Goal: Information Seeking & Learning: Learn about a topic

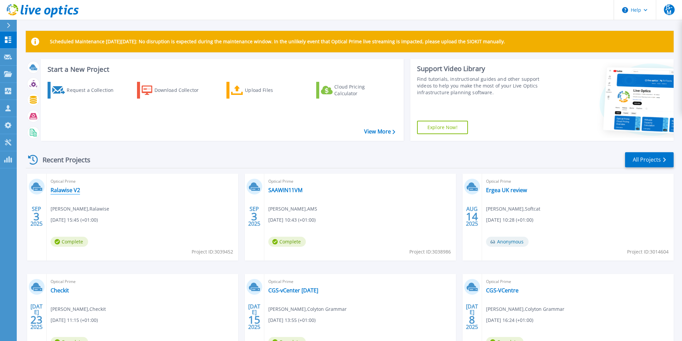
click at [59, 193] on link "Ralawise V2" at bounding box center [65, 190] width 29 height 7
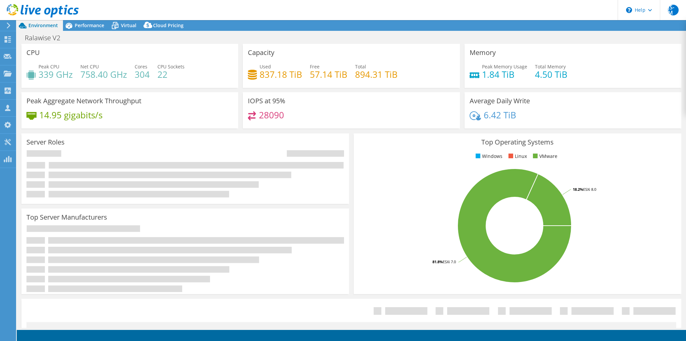
select select "USD"
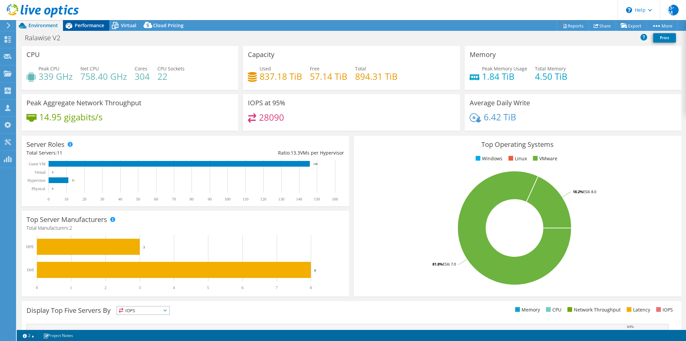
click at [89, 28] on span "Performance" at bounding box center [89, 25] width 29 height 6
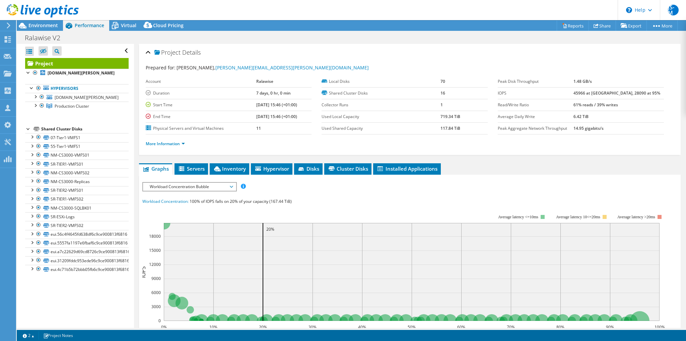
click at [166, 188] on span "Workload Concentration Bubble" at bounding box center [189, 187] width 86 height 8
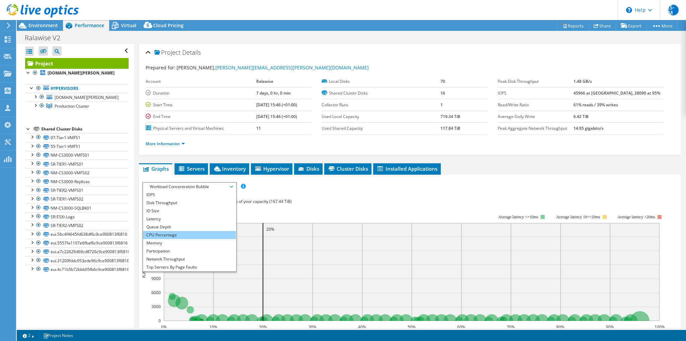
click at [161, 233] on li "CPU Percentage" at bounding box center [189, 235] width 93 height 8
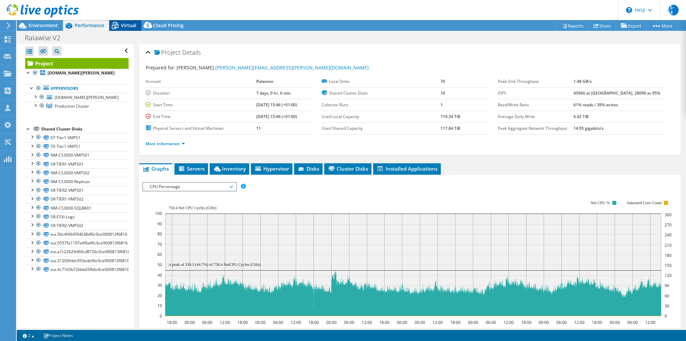
click at [129, 27] on span "Virtual" at bounding box center [128, 25] width 15 height 6
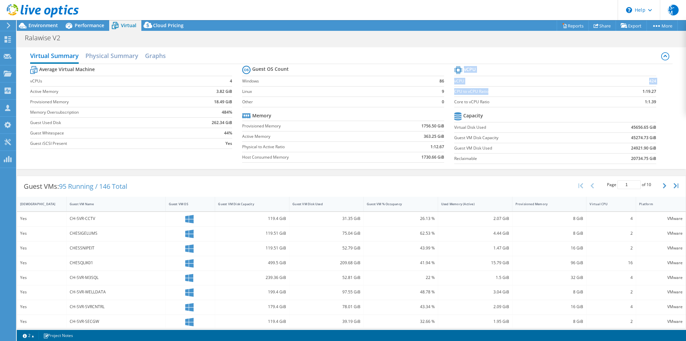
drag, startPoint x: 655, startPoint y: 90, endPoint x: 498, endPoint y: 93, distance: 157.5
click at [531, 92] on section "vCPU vCPU 424 CPU to vCPU Ratio 1:19.27 Core to vCPU Ratio 1:1.39 Capacity Virt…" at bounding box center [560, 115] width 212 height 103
click at [497, 93] on label "CPU to vCPU Ratio" at bounding box center [528, 91] width 149 height 7
click at [454, 95] on td "CPU to vCPU Ratio" at bounding box center [528, 91] width 149 height 10
click at [576, 92] on label "CPU to vCPU Ratio" at bounding box center [528, 91] width 149 height 7
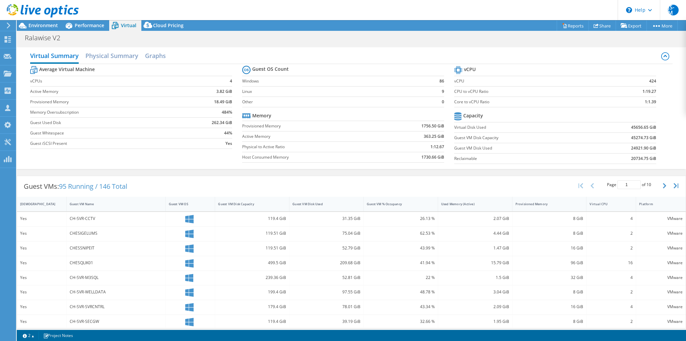
click at [622, 93] on td "1:19.27" at bounding box center [629, 91] width 53 height 10
click at [635, 92] on td "1:19.27" at bounding box center [629, 91] width 53 height 10
drag, startPoint x: 633, startPoint y: 90, endPoint x: 600, endPoint y: 87, distance: 33.6
click at [626, 88] on td "1:19.27" at bounding box center [629, 91] width 53 height 10
click at [501, 93] on label "CPU to vCPU Ratio" at bounding box center [528, 91] width 149 height 7
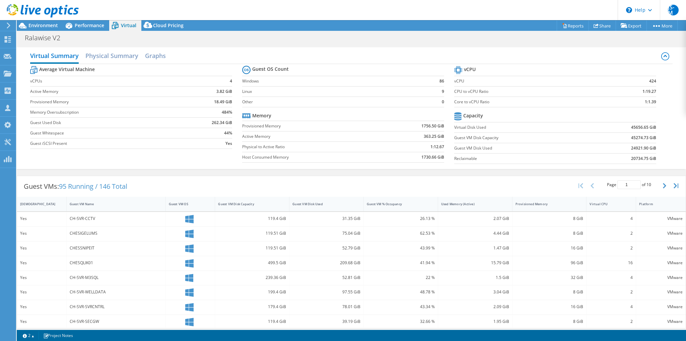
drag, startPoint x: 492, startPoint y: 92, endPoint x: 538, endPoint y: 95, distance: 45.6
click at [494, 94] on label "CPU to vCPU Ratio" at bounding box center [528, 91] width 149 height 7
click at [485, 95] on td "CPU to vCPU Ratio" at bounding box center [528, 91] width 149 height 10
click at [463, 86] on td "CPU to vCPU Ratio" at bounding box center [528, 91] width 149 height 10
click at [462, 98] on label "Core to vCPU Ratio" at bounding box center [528, 101] width 149 height 7
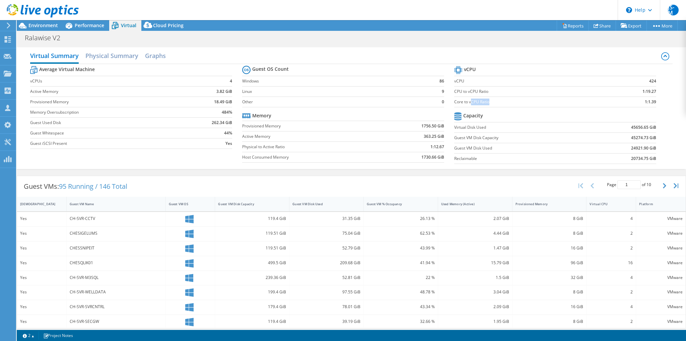
drag, startPoint x: 469, startPoint y: 100, endPoint x: 503, endPoint y: 104, distance: 34.4
click at [496, 106] on td "Core to vCPU Ratio" at bounding box center [528, 101] width 149 height 10
click at [497, 101] on label "Core to vCPU Ratio" at bounding box center [528, 101] width 149 height 7
click at [460, 100] on label "Core to vCPU Ratio" at bounding box center [528, 101] width 149 height 7
drag, startPoint x: 457, startPoint y: 100, endPoint x: 477, endPoint y: 102, distance: 20.1
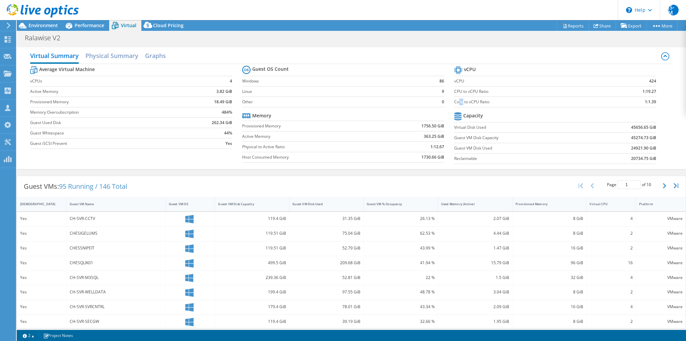
click at [460, 102] on label "Core to vCPU Ratio" at bounding box center [528, 101] width 149 height 7
click at [483, 102] on label "Core to vCPU Ratio" at bounding box center [528, 101] width 149 height 7
click at [500, 100] on label "Core to vCPU Ratio" at bounding box center [528, 101] width 149 height 7
click at [510, 105] on td "Core to vCPU Ratio" at bounding box center [528, 101] width 149 height 10
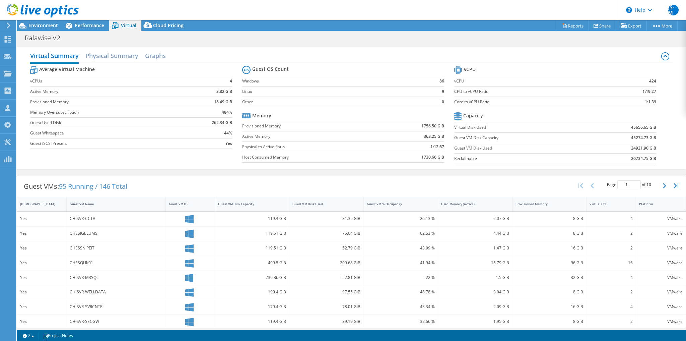
click at [510, 105] on td "Core to vCPU Ratio" at bounding box center [528, 101] width 149 height 10
click at [467, 101] on label "Core to vCPU Ratio" at bounding box center [528, 101] width 149 height 7
click at [466, 102] on label "Core to vCPU Ratio" at bounding box center [528, 101] width 149 height 7
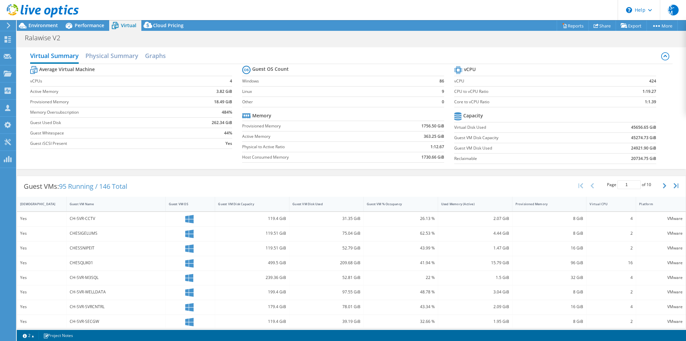
click at [468, 102] on label "Core to vCPU Ratio" at bounding box center [528, 101] width 149 height 7
click at [469, 102] on label "Core to vCPU Ratio" at bounding box center [528, 101] width 149 height 7
click at [472, 102] on label "Core to vCPU Ratio" at bounding box center [528, 101] width 149 height 7
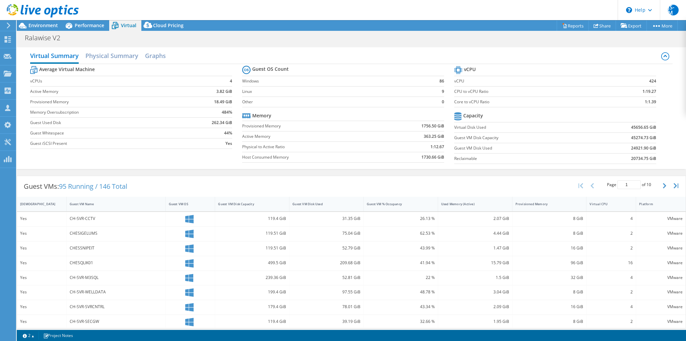
click at [482, 102] on label "Core to vCPU Ratio" at bounding box center [528, 101] width 149 height 7
drag, startPoint x: 487, startPoint y: 101, endPoint x: 479, endPoint y: 99, distance: 8.1
click at [486, 101] on label "Core to vCPU Ratio" at bounding box center [528, 101] width 149 height 7
drag, startPoint x: 478, startPoint y: 98, endPoint x: 464, endPoint y: 99, distance: 14.1
click at [476, 98] on label "Core to vCPU Ratio" at bounding box center [528, 101] width 149 height 7
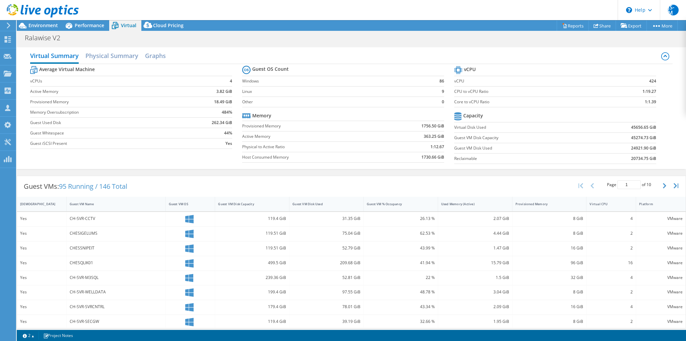
click at [464, 99] on label "Core to vCPU Ratio" at bounding box center [528, 101] width 149 height 7
click at [462, 94] on label "CPU to vCPU Ratio" at bounding box center [528, 91] width 149 height 7
drag, startPoint x: 458, startPoint y: 94, endPoint x: 469, endPoint y: 95, distance: 10.4
click at [458, 94] on label "CPU to vCPU Ratio" at bounding box center [528, 91] width 149 height 7
click at [470, 94] on label "CPU to vCPU Ratio" at bounding box center [528, 91] width 149 height 7
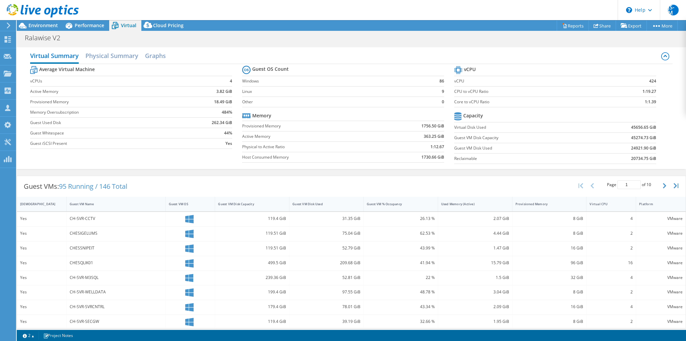
click at [469, 95] on td "CPU to vCPU Ratio" at bounding box center [528, 91] width 149 height 10
click at [465, 98] on td "Core to vCPU Ratio" at bounding box center [528, 101] width 149 height 10
click at [464, 99] on label "Core to vCPU Ratio" at bounding box center [528, 101] width 149 height 7
drag, startPoint x: 464, startPoint y: 99, endPoint x: 461, endPoint y: 102, distance: 4.5
click at [463, 100] on label "Core to vCPU Ratio" at bounding box center [528, 101] width 149 height 7
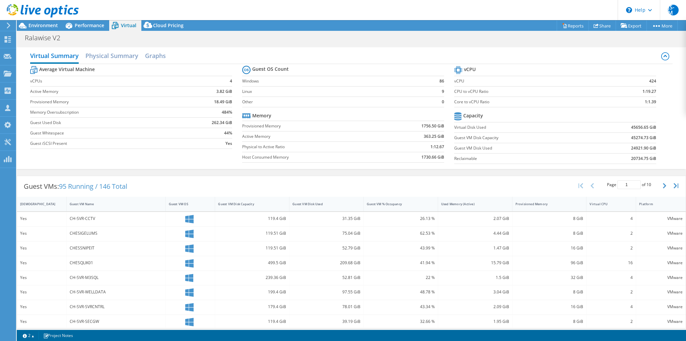
click at [460, 103] on label "Core to vCPU Ratio" at bounding box center [528, 101] width 149 height 7
click at [462, 105] on label "Core to vCPU Ratio" at bounding box center [528, 101] width 149 height 7
click at [464, 105] on td "Core to vCPU Ratio" at bounding box center [528, 101] width 149 height 10
click at [473, 103] on label "Core to vCPU Ratio" at bounding box center [528, 101] width 149 height 7
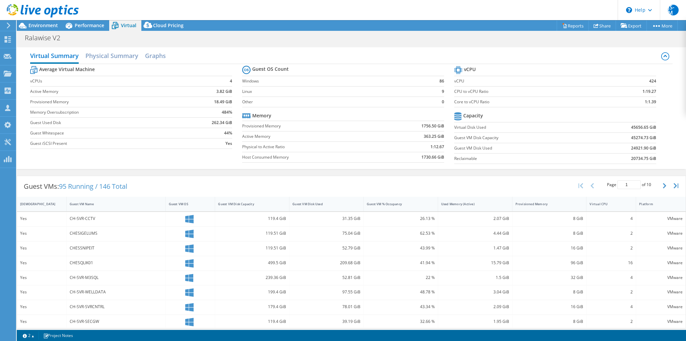
click at [474, 105] on label "Core to vCPU Ratio" at bounding box center [528, 101] width 149 height 7
drag, startPoint x: 478, startPoint y: 102, endPoint x: 507, endPoint y: 89, distance: 32.5
click at [484, 97] on td "Core to vCPU Ratio" at bounding box center [528, 101] width 149 height 10
click at [507, 89] on label "CPU to vCPU Ratio" at bounding box center [528, 91] width 149 height 7
click at [509, 90] on label "CPU to vCPU Ratio" at bounding box center [528, 91] width 149 height 7
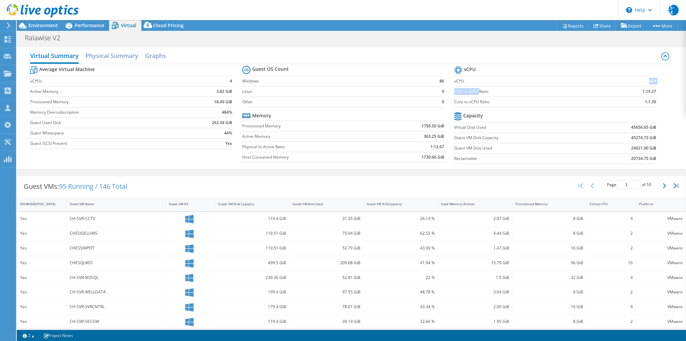
drag, startPoint x: 477, startPoint y: 87, endPoint x: 473, endPoint y: 88, distance: 4.5
click at [474, 88] on tbody "vCPU vCPU 424 CPU to vCPU Ratio 1:19.27 Core to vCPU Ratio 1:1.39" at bounding box center [555, 85] width 202 height 43
drag, startPoint x: 460, startPoint y: 89, endPoint x: 476, endPoint y: 93, distance: 16.4
click at [460, 90] on label "CPU to vCPU Ratio" at bounding box center [528, 91] width 149 height 7
click at [481, 91] on label "CPU to vCPU Ratio" at bounding box center [528, 91] width 149 height 7
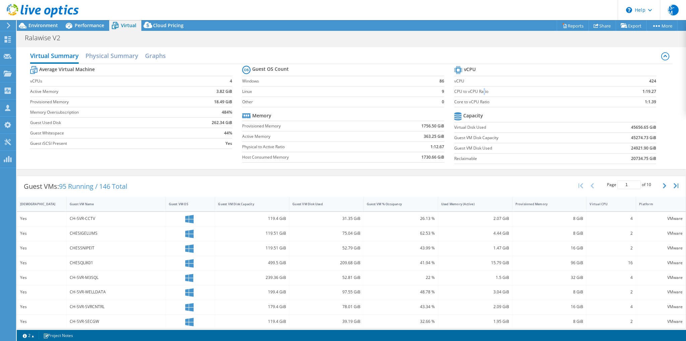
drag, startPoint x: 482, startPoint y: 91, endPoint x: 512, endPoint y: 91, distance: 30.5
click at [482, 91] on label "CPU to vCPU Ratio" at bounding box center [528, 91] width 149 height 7
drag, startPoint x: 512, startPoint y: 91, endPoint x: 632, endPoint y: 97, distance: 119.4
click at [544, 97] on tbody "vCPU vCPU 424 CPU to vCPU Ratio 1:19.27 Core to vCPU Ratio 1:1.39" at bounding box center [555, 85] width 202 height 43
click at [644, 96] on td "1:1.39" at bounding box center [629, 101] width 53 height 10
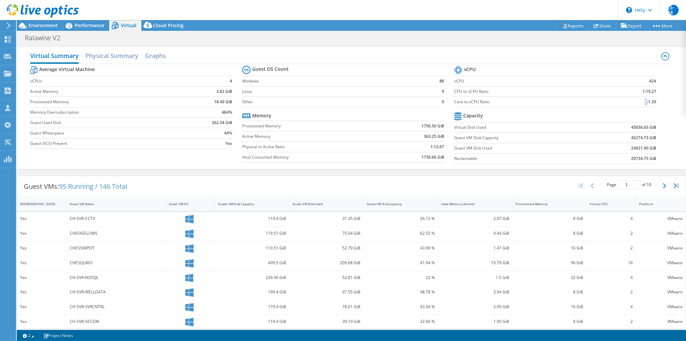
drag, startPoint x: 644, startPoint y: 96, endPoint x: 533, endPoint y: 100, distance: 111.6
click at [636, 95] on tbody "vCPU vCPU 424 CPU to vCPU Ratio 1:19.27 Core to vCPU Ratio 1:1.39" at bounding box center [555, 85] width 202 height 43
click at [532, 100] on label "Core to vCPU Ratio" at bounding box center [528, 101] width 149 height 7
click at [487, 94] on label "CPU to vCPU Ratio" at bounding box center [528, 91] width 149 height 7
click at [488, 90] on label "CPU to vCPU Ratio" at bounding box center [528, 91] width 149 height 7
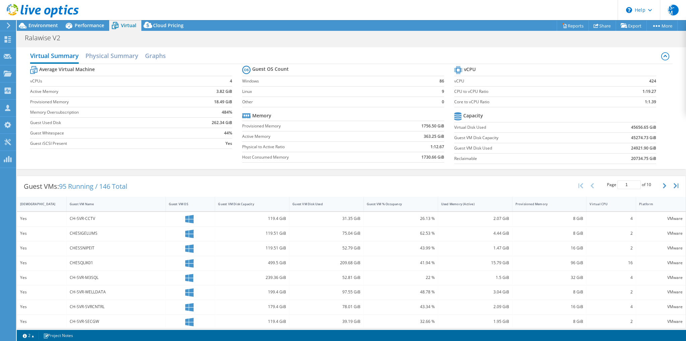
drag, startPoint x: 537, startPoint y: 98, endPoint x: 601, endPoint y: 103, distance: 64.2
click at [539, 98] on label "Core to vCPU Ratio" at bounding box center [528, 101] width 149 height 7
drag, startPoint x: 624, startPoint y: 99, endPoint x: 640, endPoint y: 100, distance: 16.1
click at [625, 99] on td "1:1.39" at bounding box center [629, 101] width 53 height 10
click at [648, 99] on b "1:1.39" at bounding box center [650, 101] width 11 height 7
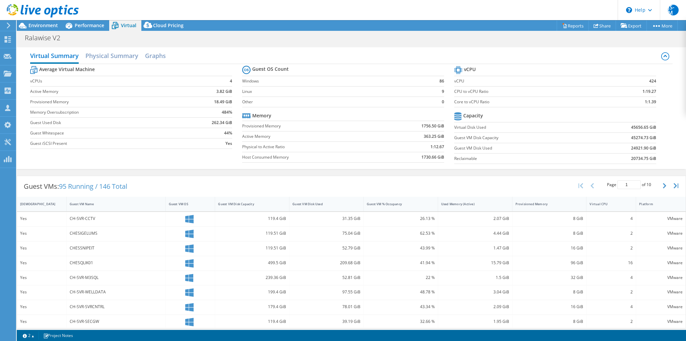
click at [656, 99] on section "vCPU vCPU 424 CPU to vCPU Ratio 1:19.27 Core to vCPU Ratio 1:1.39 Capacity Virt…" at bounding box center [560, 115] width 212 height 103
click at [652, 102] on section "vCPU vCPU 424 CPU to vCPU Ratio 1:19.27 Core to vCPU Ratio 1:1.39 Capacity Virt…" at bounding box center [560, 115] width 212 height 103
click at [199, 176] on div "Guest VMs: 95 Running / 146 Total Page 1 of 10 5 rows 10 rows 20 rows 25 rows 5…" at bounding box center [351, 186] width 669 height 21
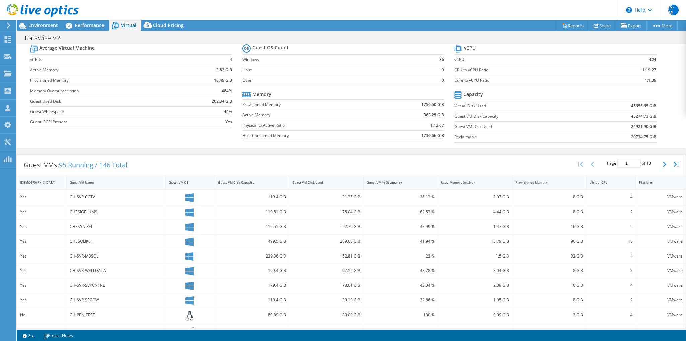
scroll to position [0, 0]
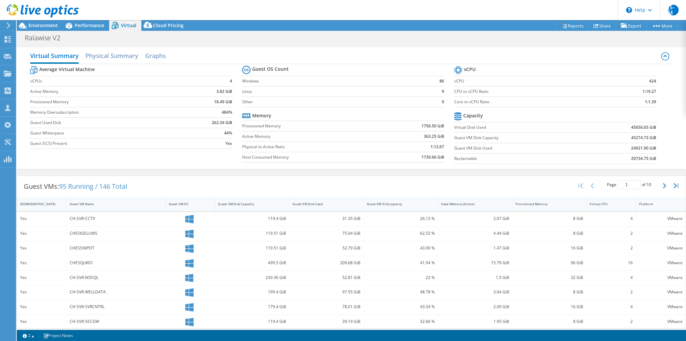
click at [202, 173] on div "Guest VMs: 95 Running / 146 Total Page 1 of 10 5 rows 10 rows 20 rows 25 rows 5…" at bounding box center [351, 304] width 669 height 265
click at [185, 157] on div "Average Virtual Machine vCPUs 4 Active Memory 3.82 GiB Provisioned Memory 18.49…" at bounding box center [351, 115] width 642 height 103
click at [176, 157] on div "Average Virtual Machine vCPUs 4 Active Memory 3.82 GiB Provisioned Memory 18.49…" at bounding box center [351, 115] width 642 height 103
drag, startPoint x: 284, startPoint y: 162, endPoint x: 284, endPoint y: 156, distance: 6.0
click at [284, 160] on section "Guest OS Count Windows 86 Linux 9 Other 0 Memory Provisioned Memory 1756.50 GiB…" at bounding box center [348, 115] width 212 height 102
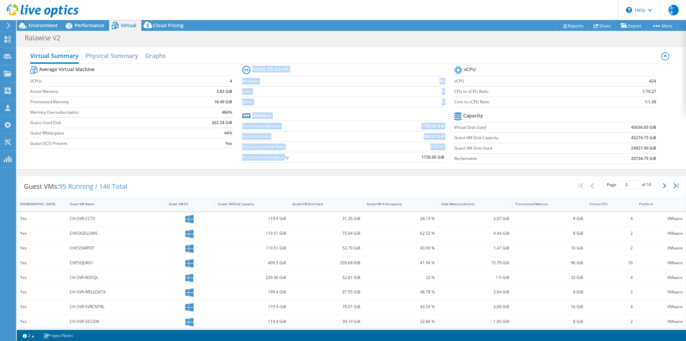
click at [284, 155] on label "Host Consumed Memory" at bounding box center [311, 157] width 139 height 7
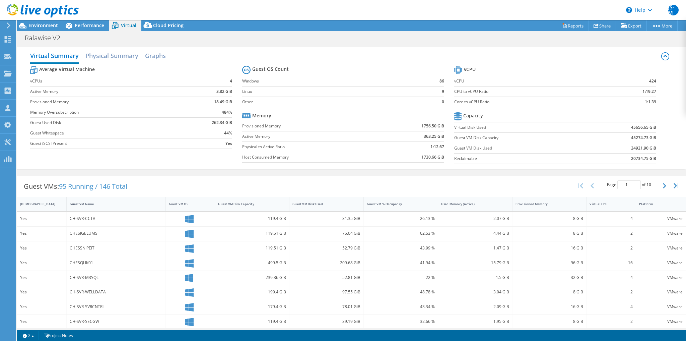
click at [304, 100] on label "Other" at bounding box center [334, 101] width 184 height 7
drag, startPoint x: 642, startPoint y: 91, endPoint x: 639, endPoint y: 93, distance: 3.8
click at [642, 92] on b "1:19.27" at bounding box center [649, 91] width 14 height 7
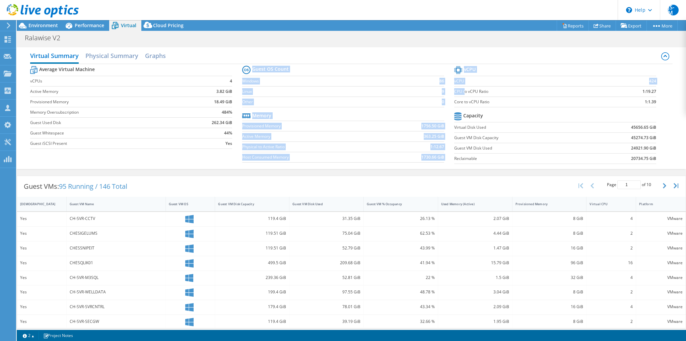
drag, startPoint x: 449, startPoint y: 90, endPoint x: 463, endPoint y: 91, distance: 14.1
click at [463, 91] on div "Average Virtual Machine vCPUs 4 Active Memory 3.82 GiB Provisioned Memory 18.49…" at bounding box center [351, 115] width 642 height 103
click at [463, 91] on label "CPU to vCPU Ratio" at bounding box center [528, 91] width 149 height 7
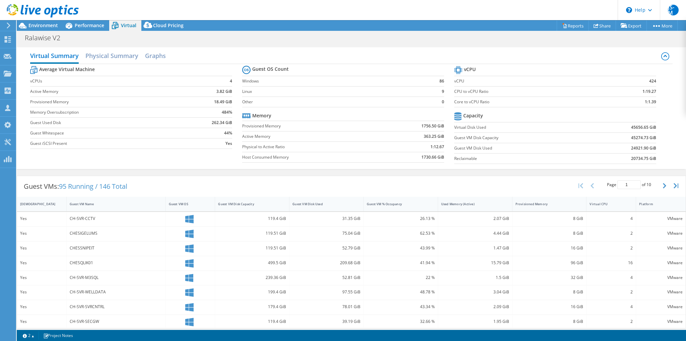
click at [463, 91] on label "CPU to vCPU Ratio" at bounding box center [528, 91] width 149 height 7
click at [461, 90] on label "CPU to vCPU Ratio" at bounding box center [528, 91] width 149 height 7
click at [278, 140] on td "Active Memory" at bounding box center [311, 136] width 139 height 10
click at [279, 129] on td "Provisioned Memory" at bounding box center [311, 126] width 139 height 10
click at [257, 91] on label "Linux" at bounding box center [334, 91] width 184 height 7
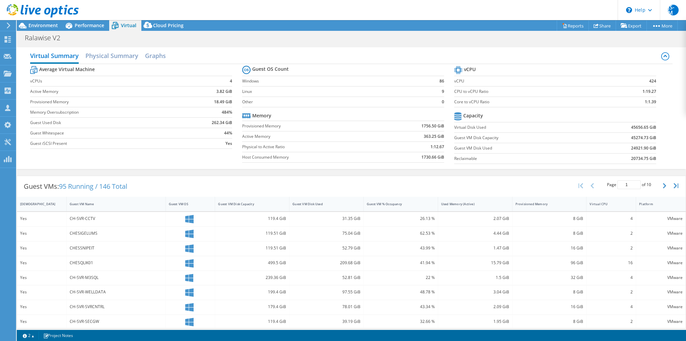
click at [100, 165] on div "Average Virtual Machine vCPUs 4 Active Memory 3.82 GiB Provisioned Memory 18.49…" at bounding box center [351, 115] width 642 height 103
